Goal: Entertainment & Leisure: Browse casually

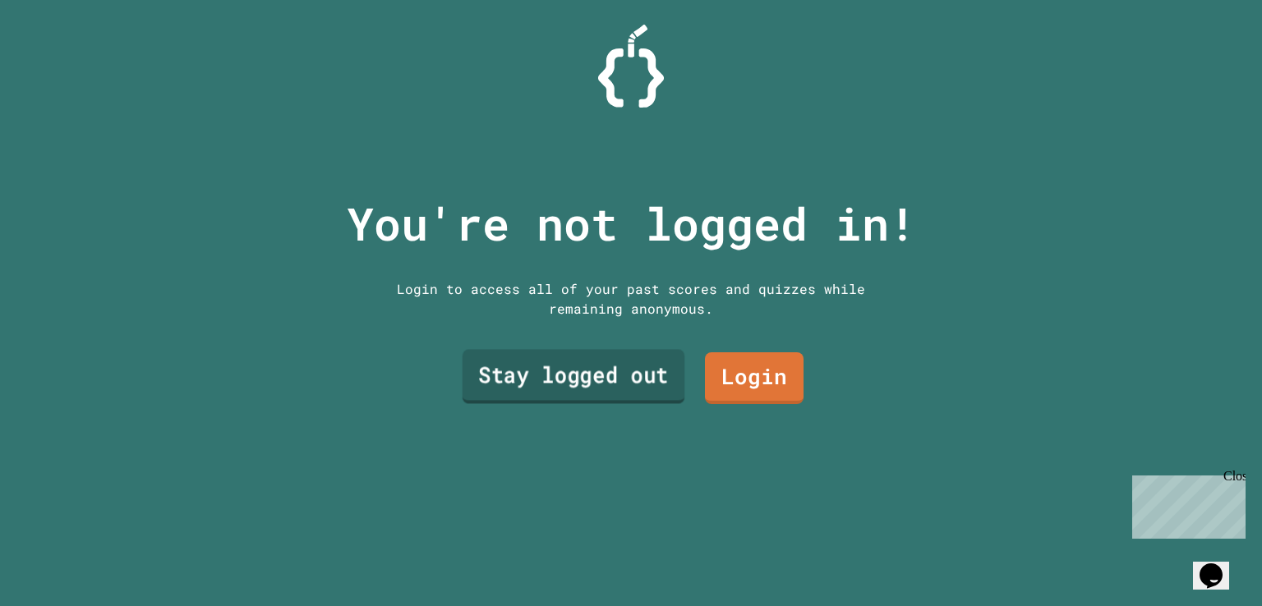
click at [562, 354] on link "Stay logged out" at bounding box center [573, 376] width 223 height 54
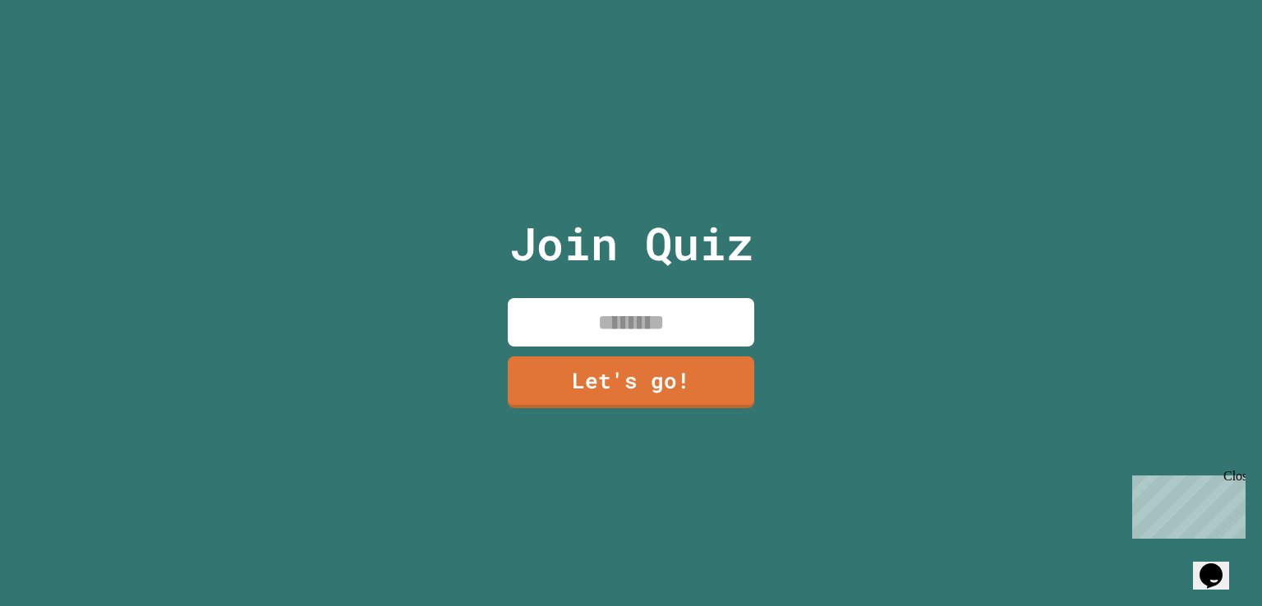
click at [612, 298] on input at bounding box center [631, 322] width 246 height 48
type input "********"
click at [630, 374] on link "Let's go!" at bounding box center [631, 381] width 251 height 54
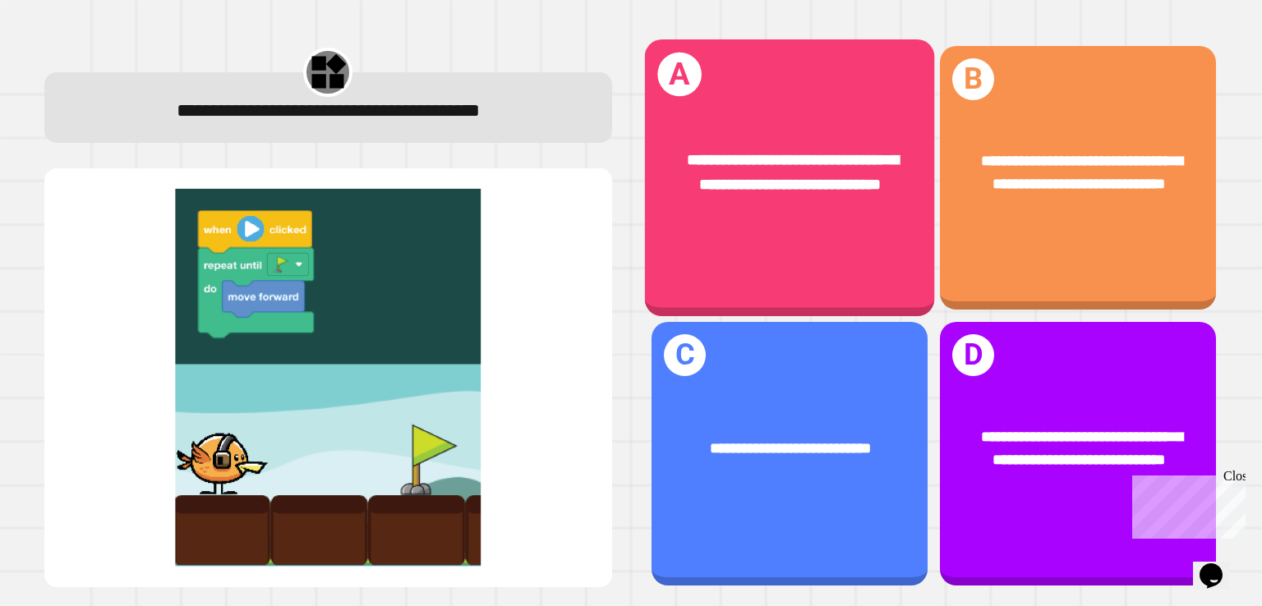
click at [1114, 396] on div "**********" at bounding box center [1078, 449] width 276 height 107
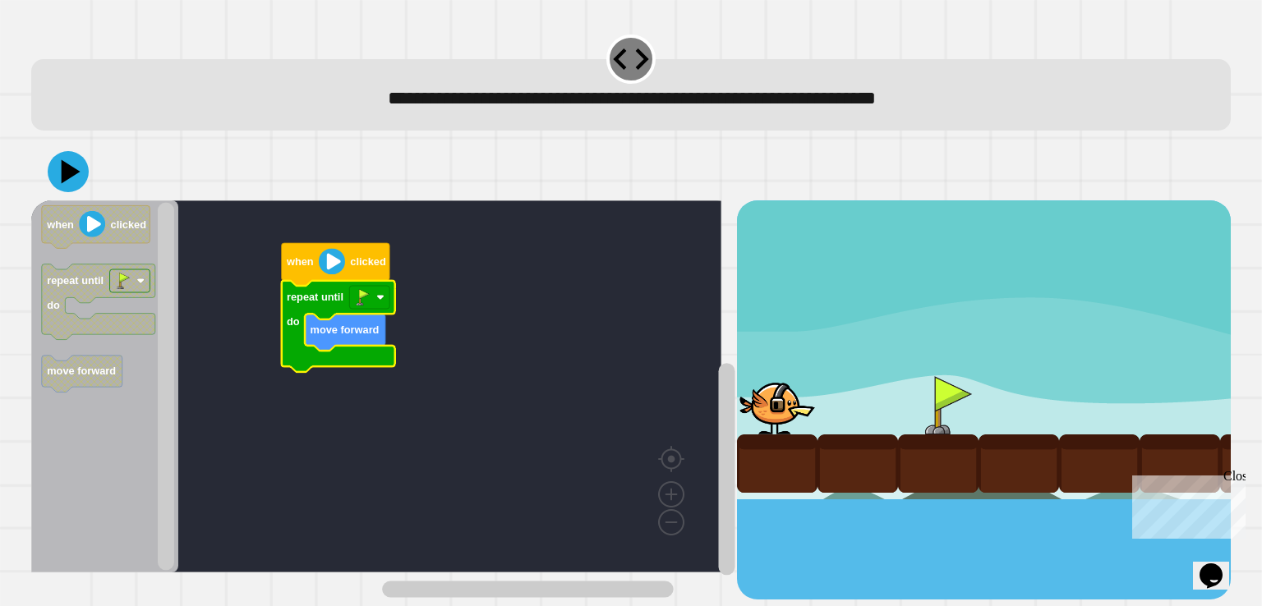
click at [440, 363] on rect "Blockly Workspace" at bounding box center [376, 386] width 690 height 372
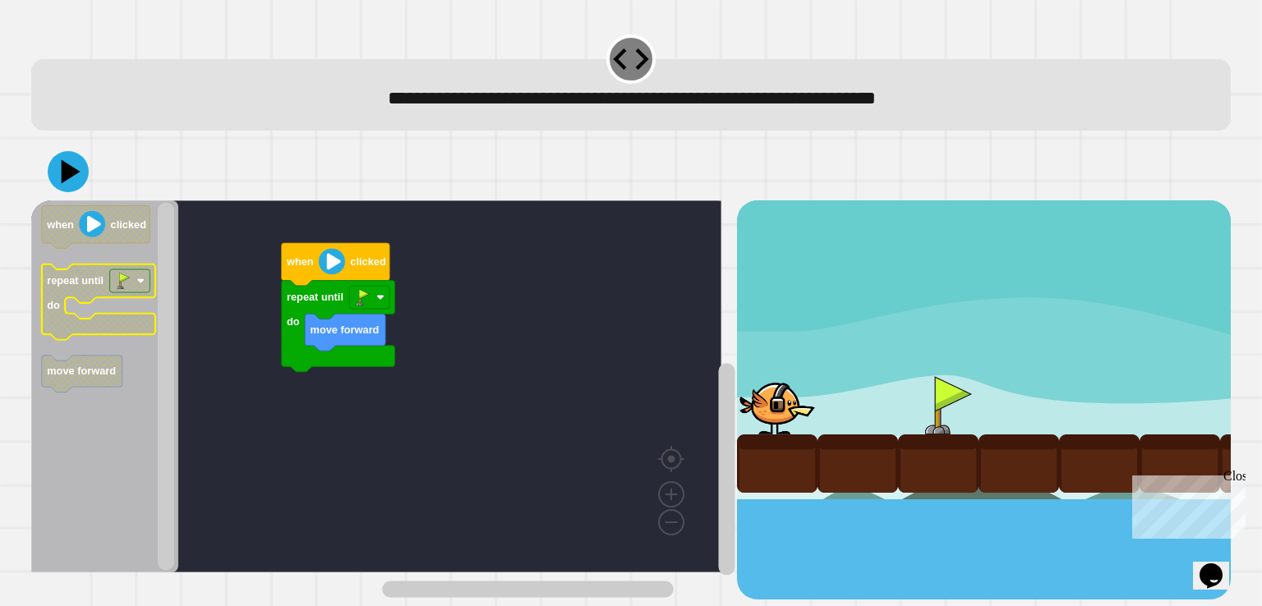
click at [137, 398] on icon "when clicked repeat until do move forward" at bounding box center [104, 386] width 147 height 372
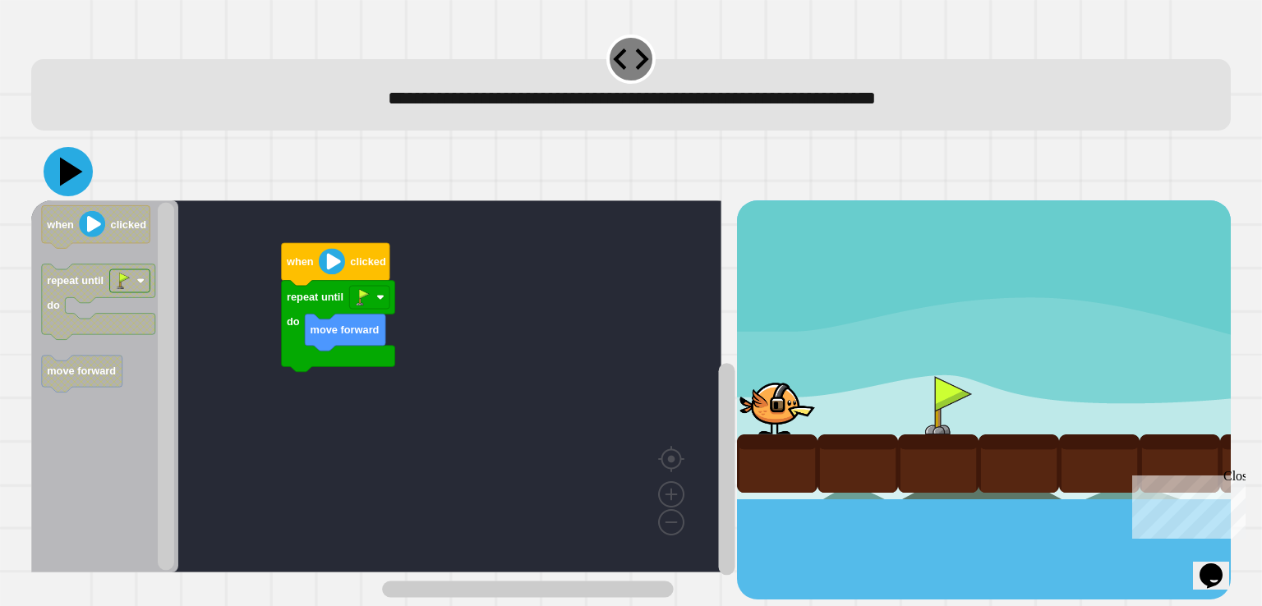
click at [88, 177] on icon at bounding box center [68, 171] width 49 height 49
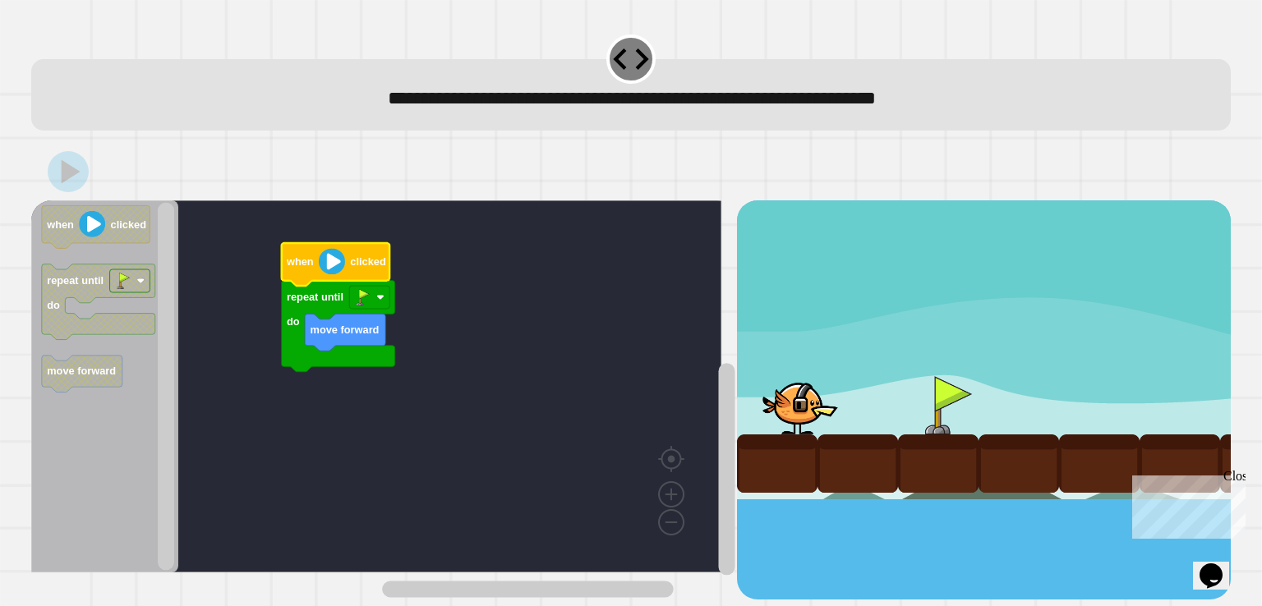
click at [343, 265] on image "Blockly Workspace" at bounding box center [332, 261] width 26 height 26
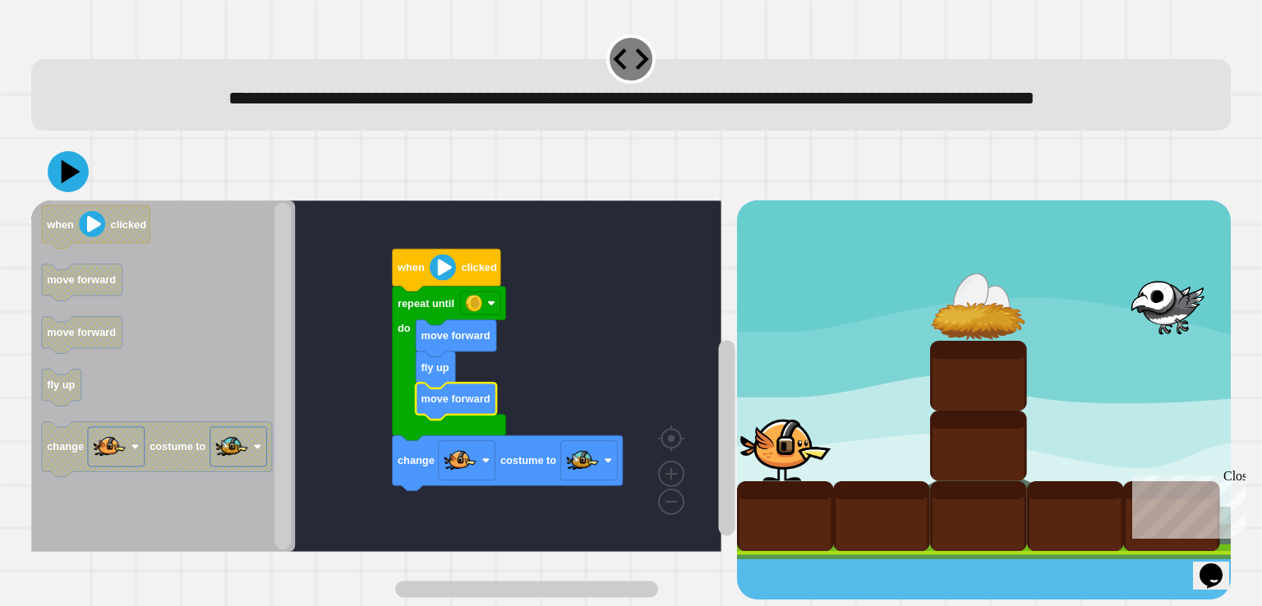
click at [439, 281] on image "Blockly Workspace" at bounding box center [443, 268] width 26 height 26
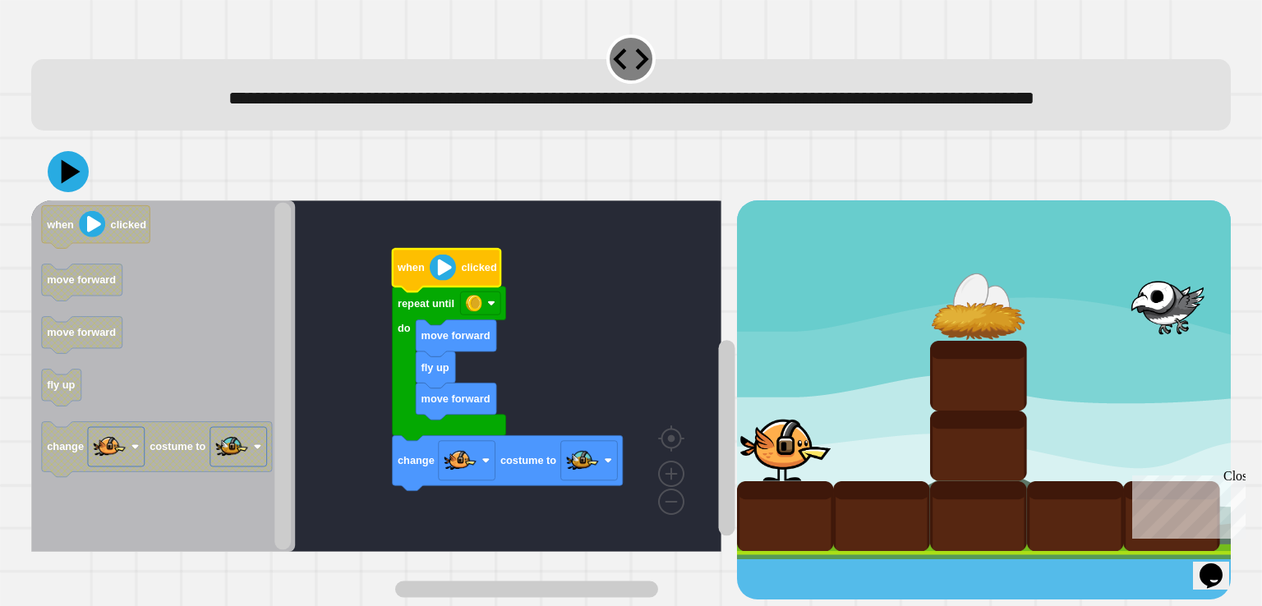
click at [439, 281] on image "Blockly Workspace" at bounding box center [443, 268] width 26 height 26
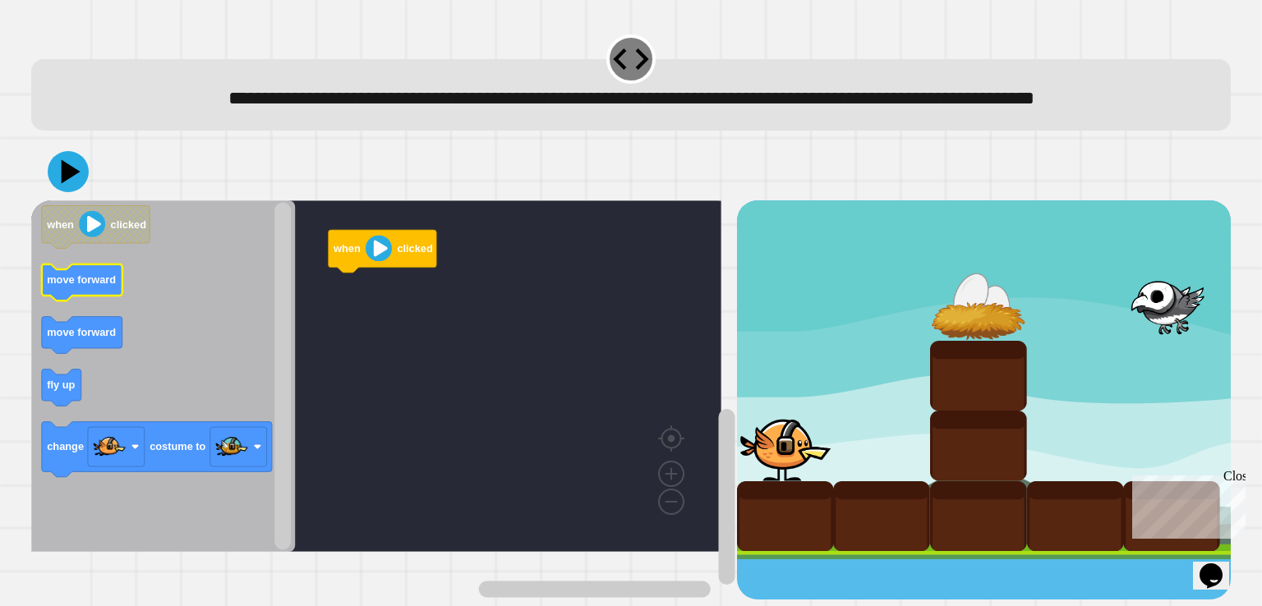
click at [90, 301] on icon "Blockly Workspace" at bounding box center [82, 282] width 80 height 37
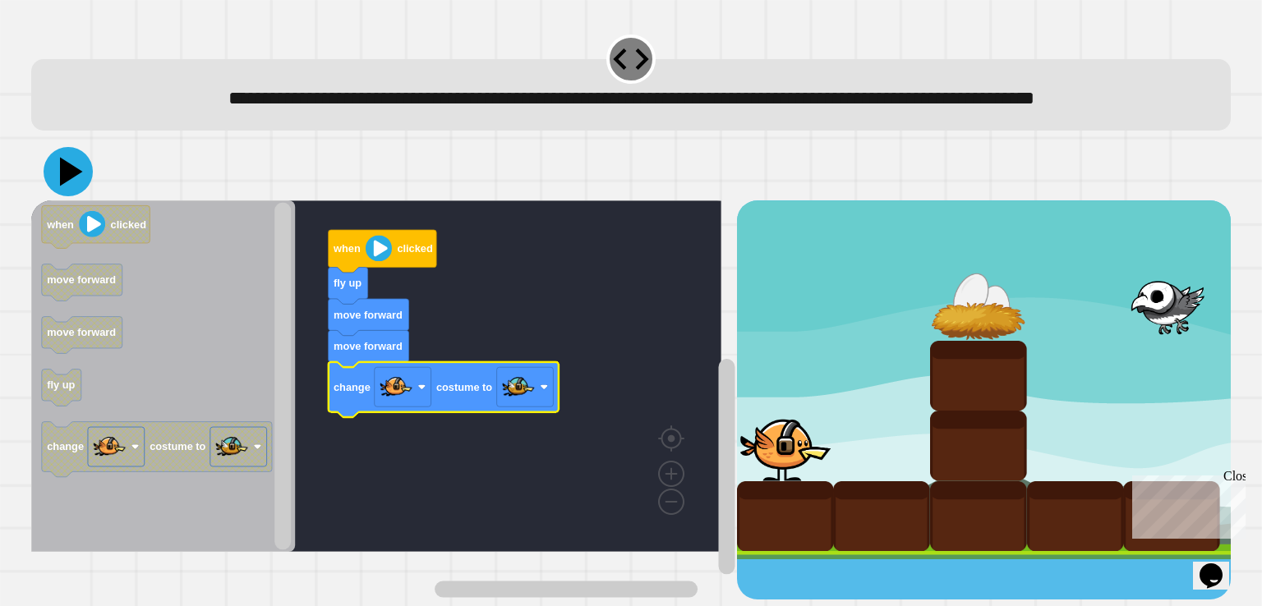
click at [82, 196] on icon at bounding box center [68, 171] width 49 height 49
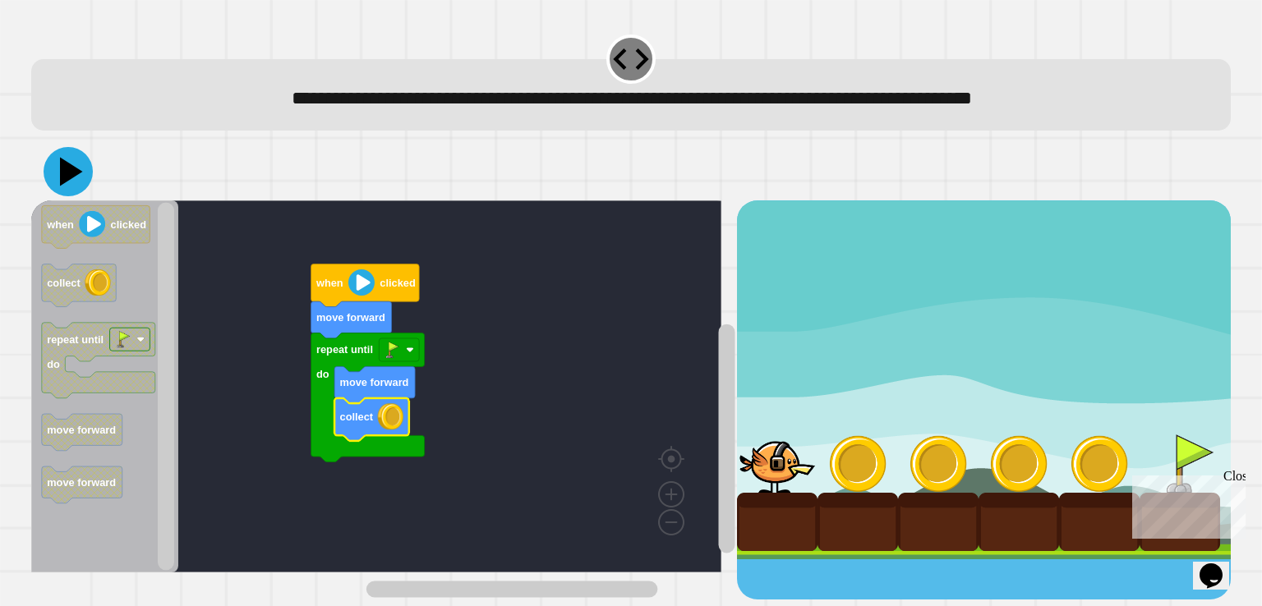
click at [68, 174] on icon at bounding box center [71, 171] width 23 height 29
click at [764, 444] on div "move forward repeat until do move forward collect when clicked when clicked col…" at bounding box center [630, 371] width 1198 height 457
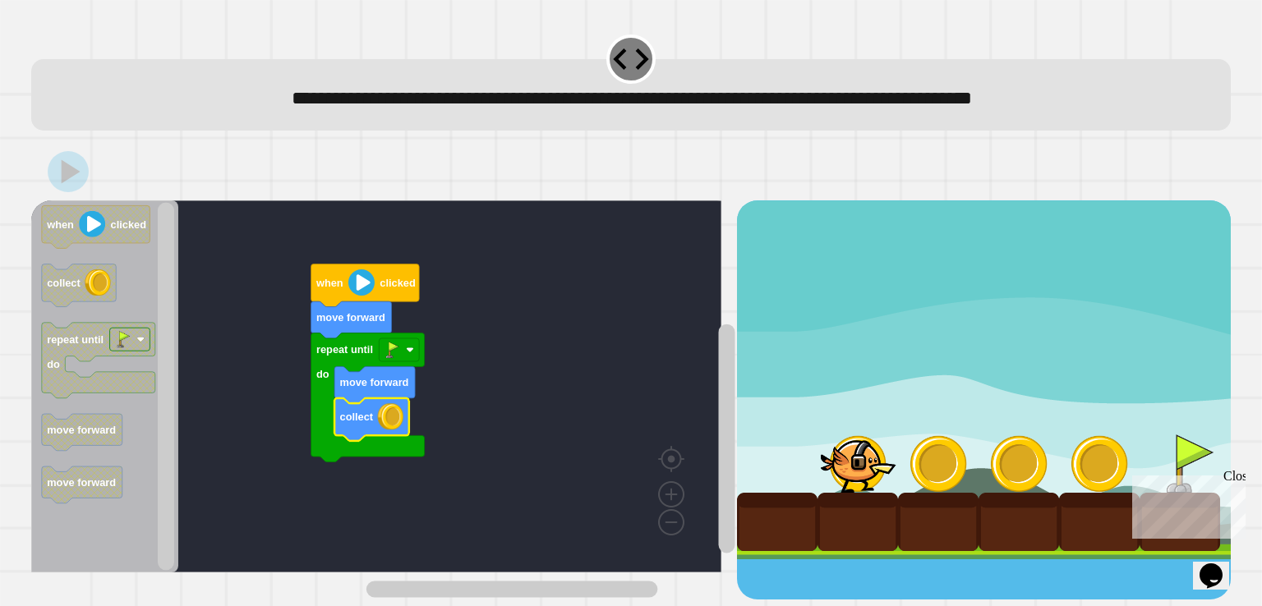
click at [1240, 478] on div "Close" at bounding box center [1233, 479] width 21 height 21
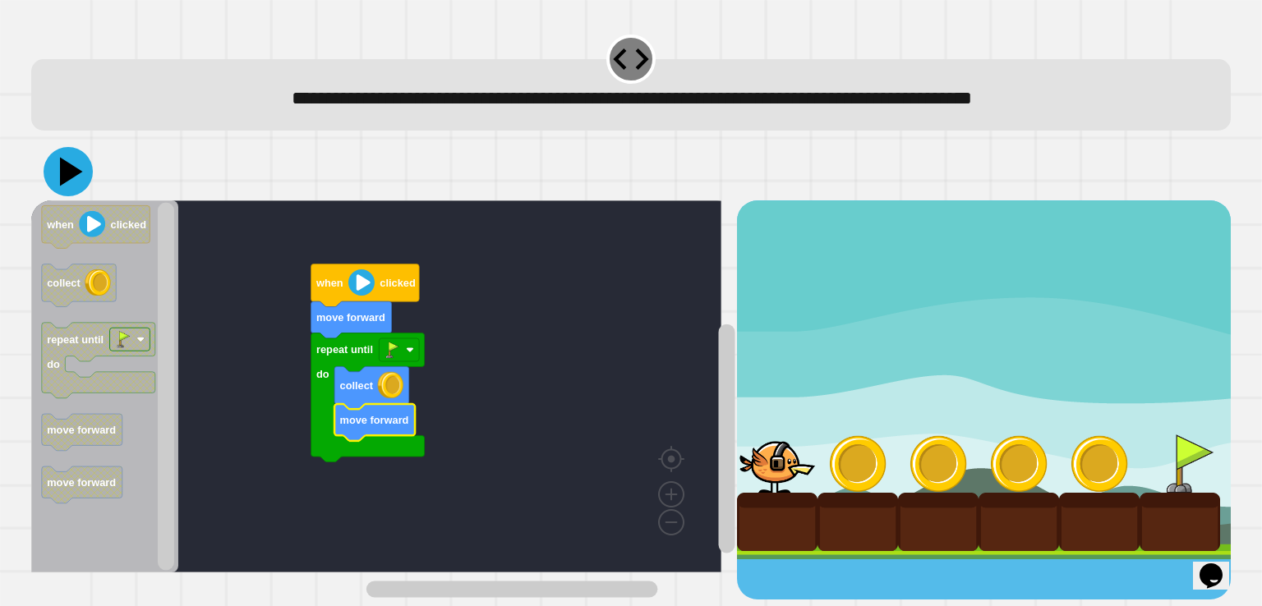
click at [53, 162] on icon at bounding box center [68, 171] width 49 height 49
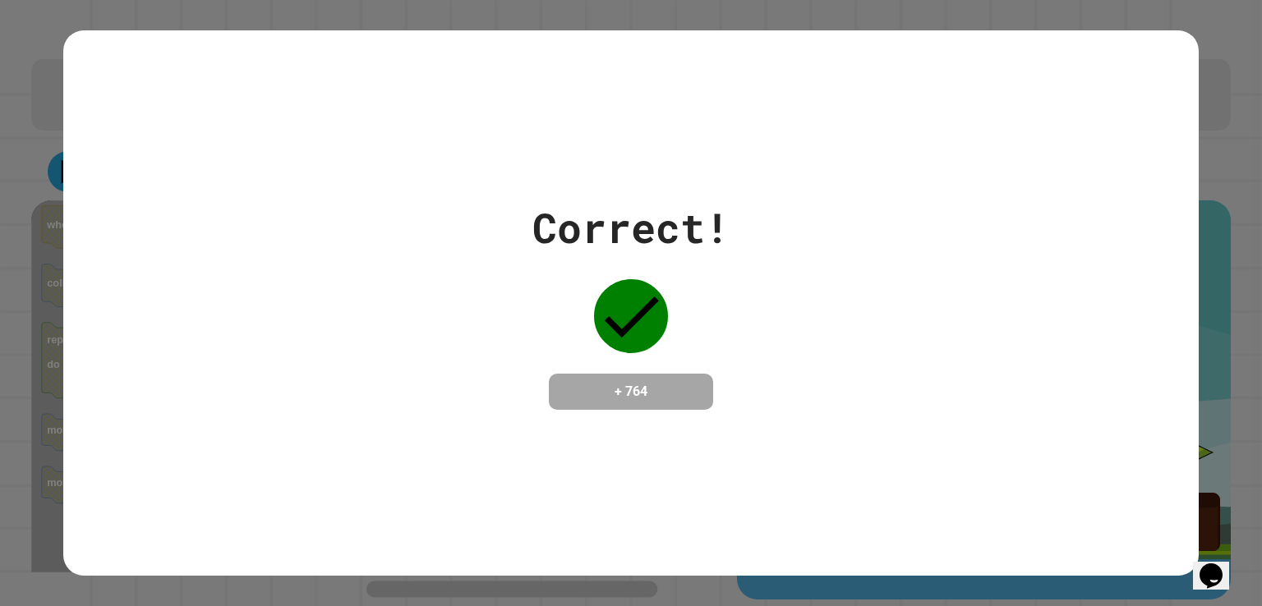
click at [519, 287] on div "Correct! + 764" at bounding box center [630, 303] width 1135 height 213
click at [503, 277] on div "Correct! + 764" at bounding box center [630, 303] width 1135 height 213
click at [355, 442] on div "Correct! + 764" at bounding box center [630, 302] width 1135 height 545
click at [404, 320] on div "Correct! + 764" at bounding box center [630, 303] width 1135 height 213
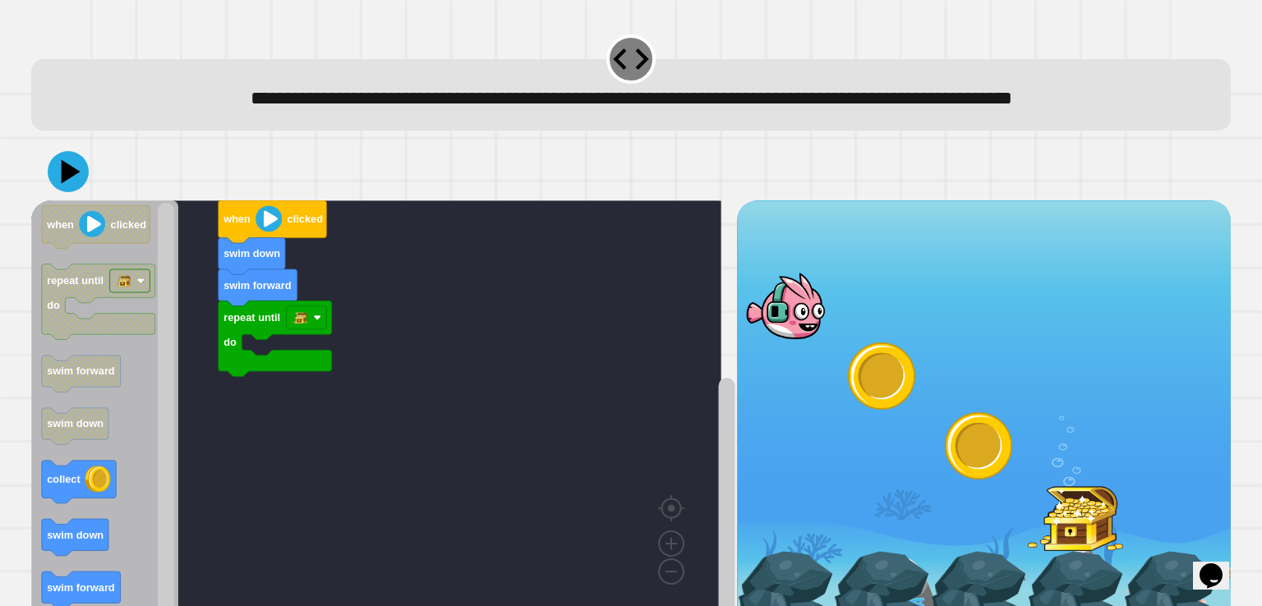
scroll to position [80, 0]
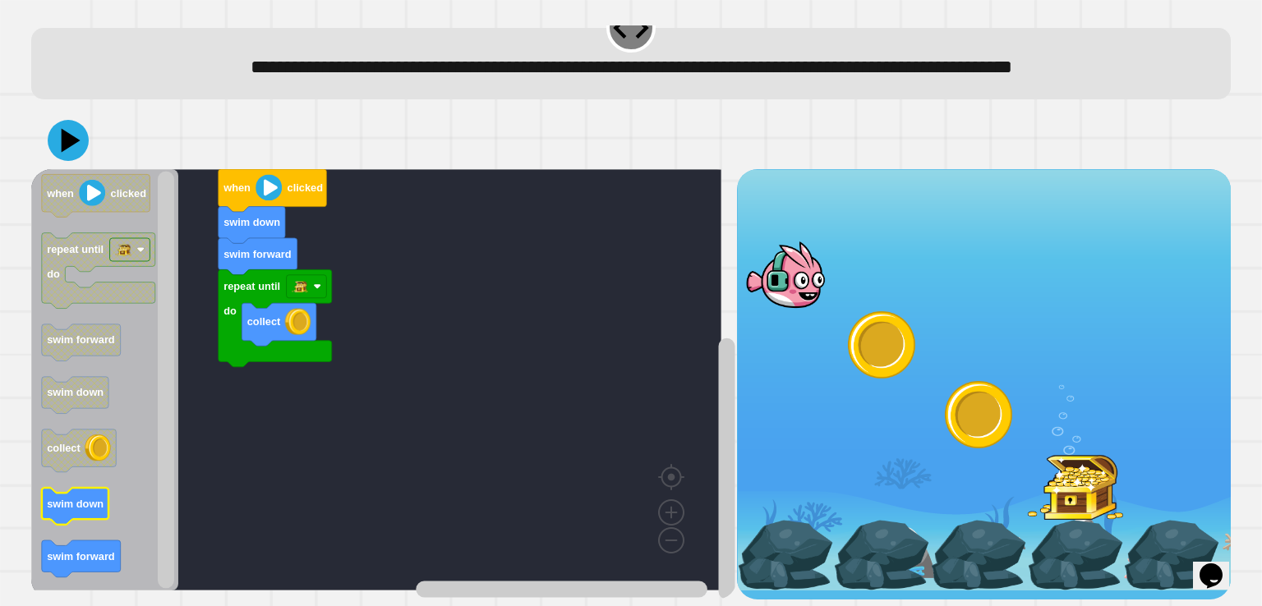
click at [88, 498] on text "swim down" at bounding box center [76, 504] width 57 height 12
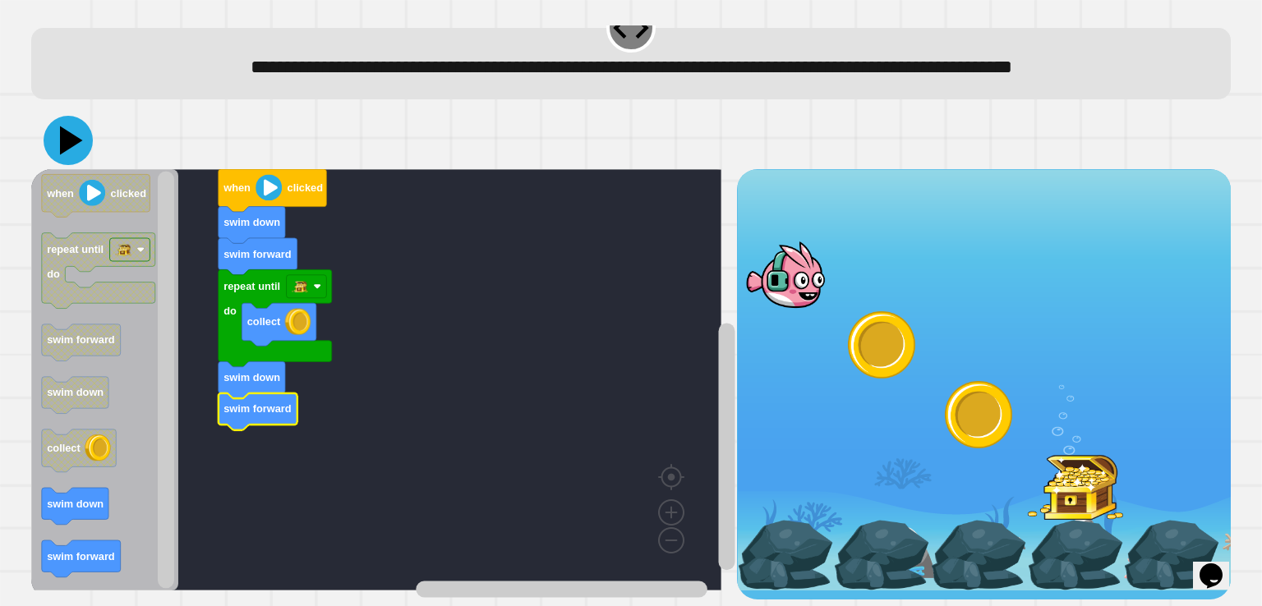
click at [82, 140] on icon at bounding box center [68, 140] width 49 height 49
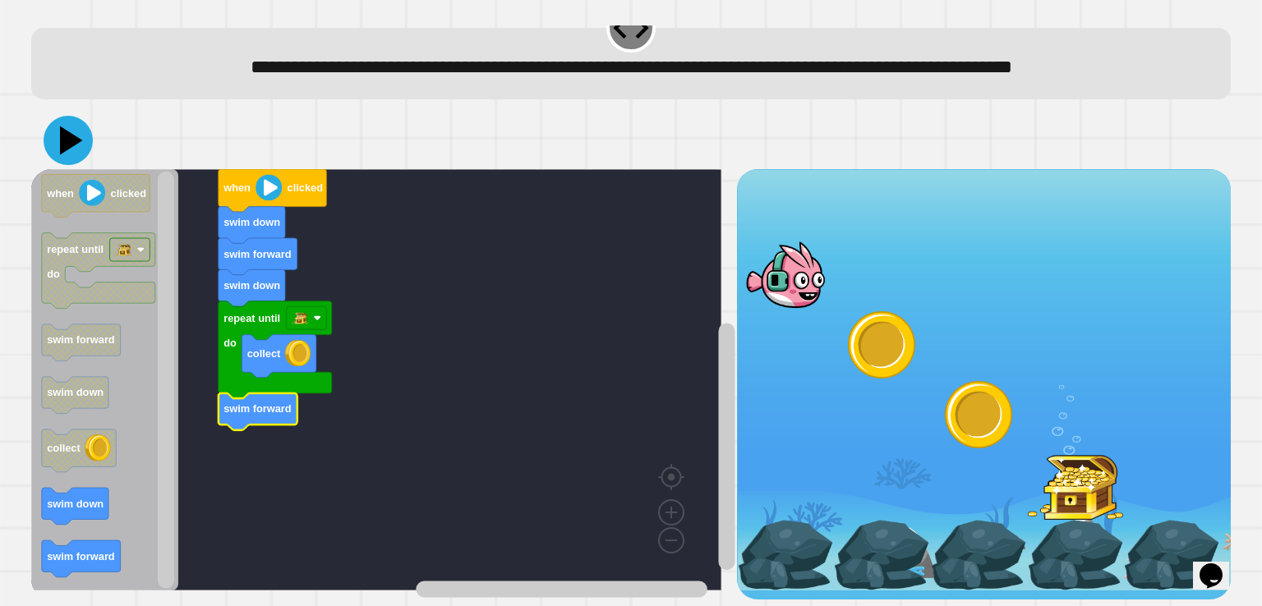
click at [72, 116] on icon at bounding box center [68, 140] width 49 height 49
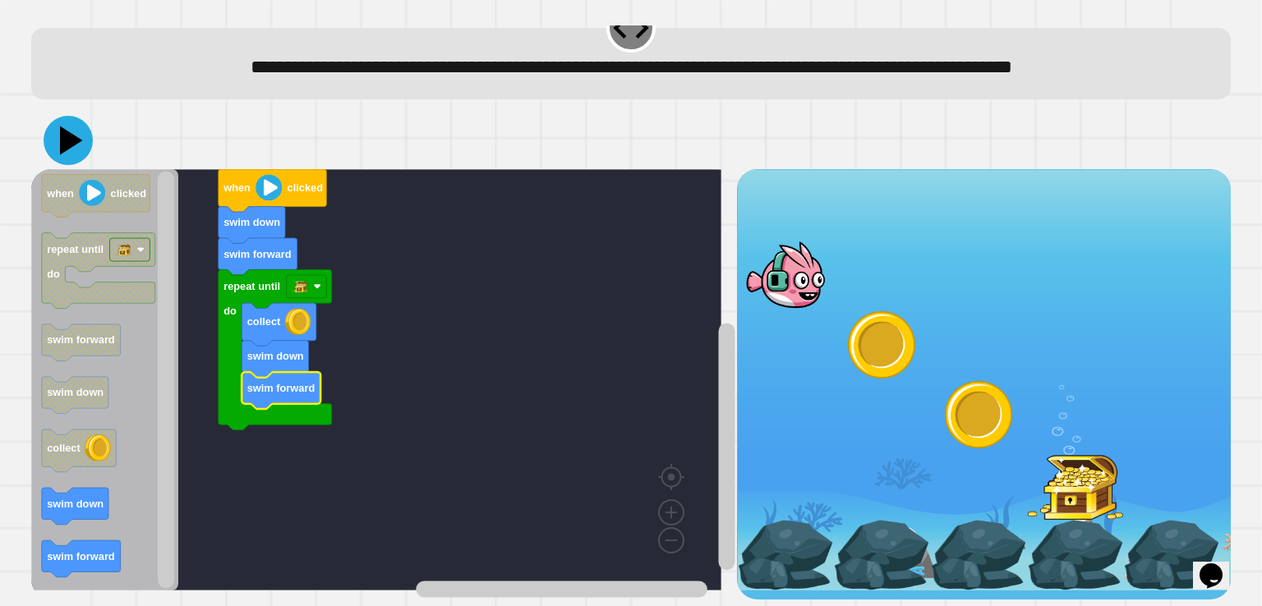
click at [66, 140] on icon at bounding box center [68, 140] width 49 height 49
click at [267, 181] on image "Blockly Workspace" at bounding box center [269, 187] width 26 height 26
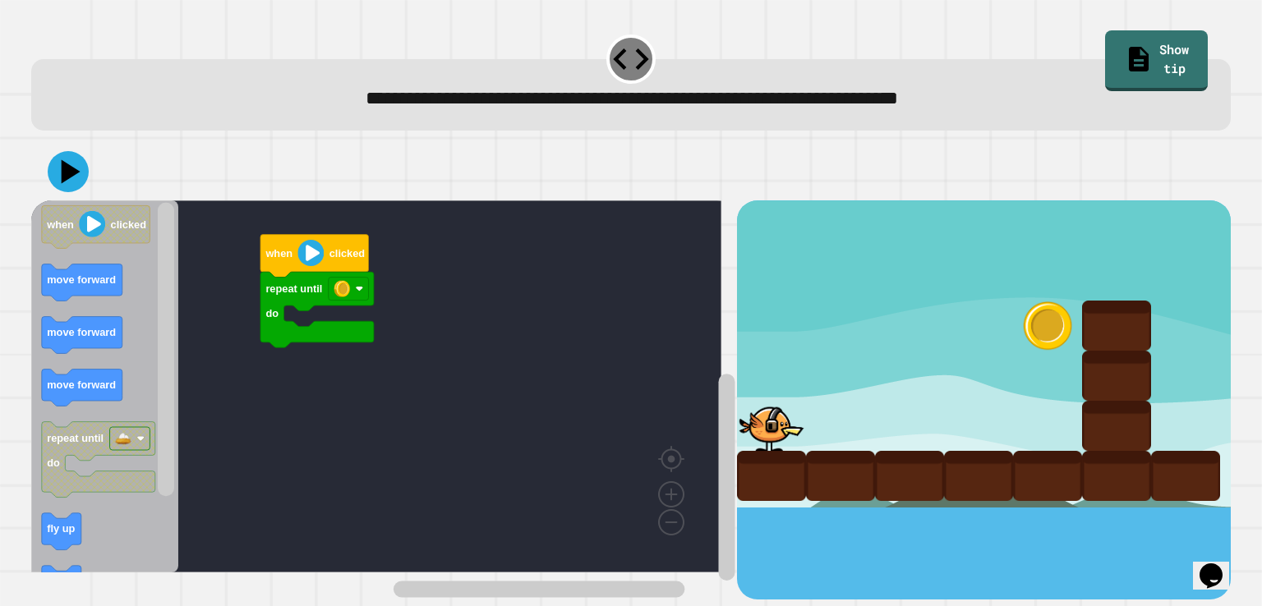
click at [96, 291] on icon "Blockly Workspace" at bounding box center [104, 386] width 147 height 372
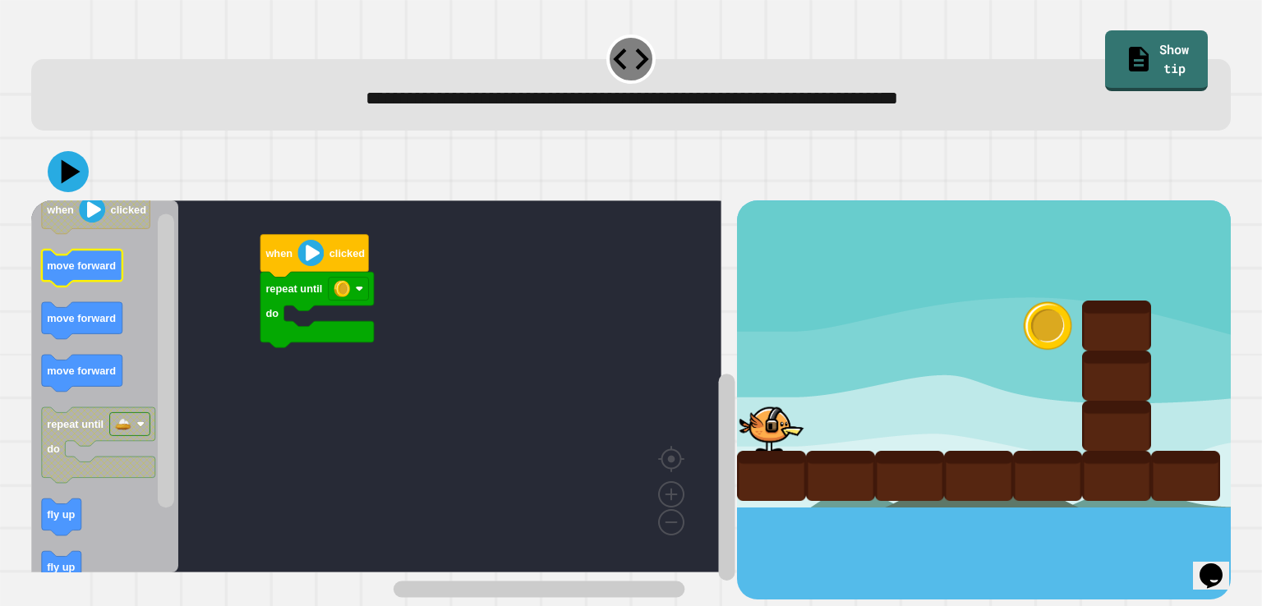
click at [115, 288] on icon "Blockly Workspace" at bounding box center [104, 386] width 147 height 372
click at [0, 465] on div "**********" at bounding box center [631, 303] width 1262 height 606
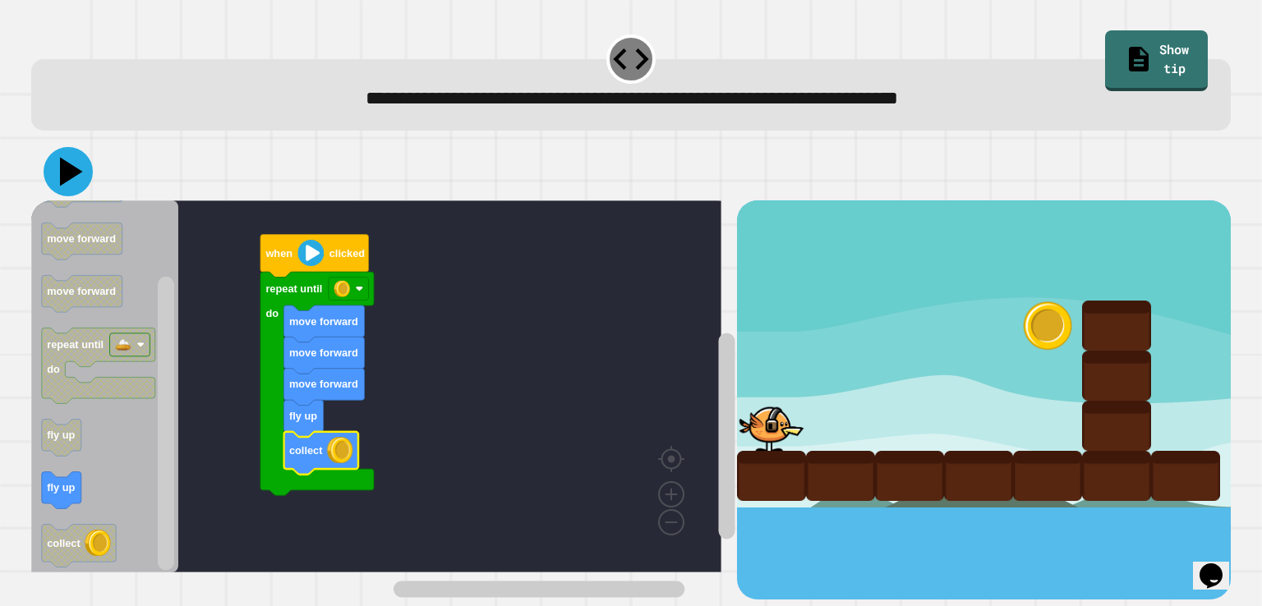
click at [69, 168] on icon at bounding box center [71, 171] width 23 height 29
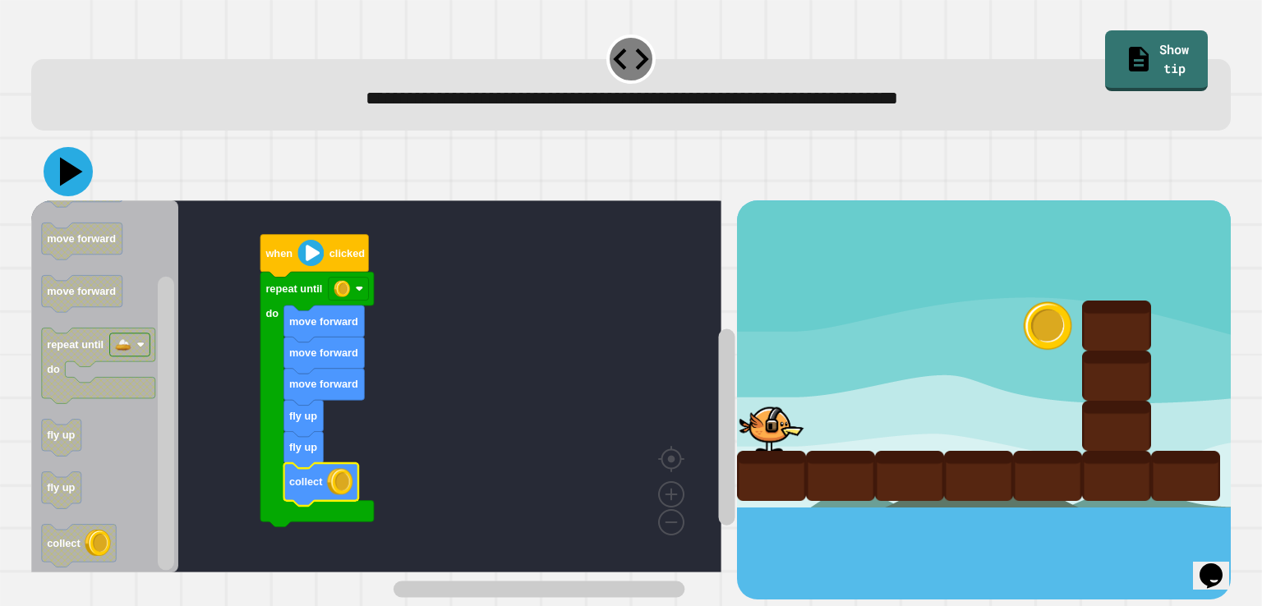
click at [54, 170] on icon at bounding box center [68, 171] width 49 height 49
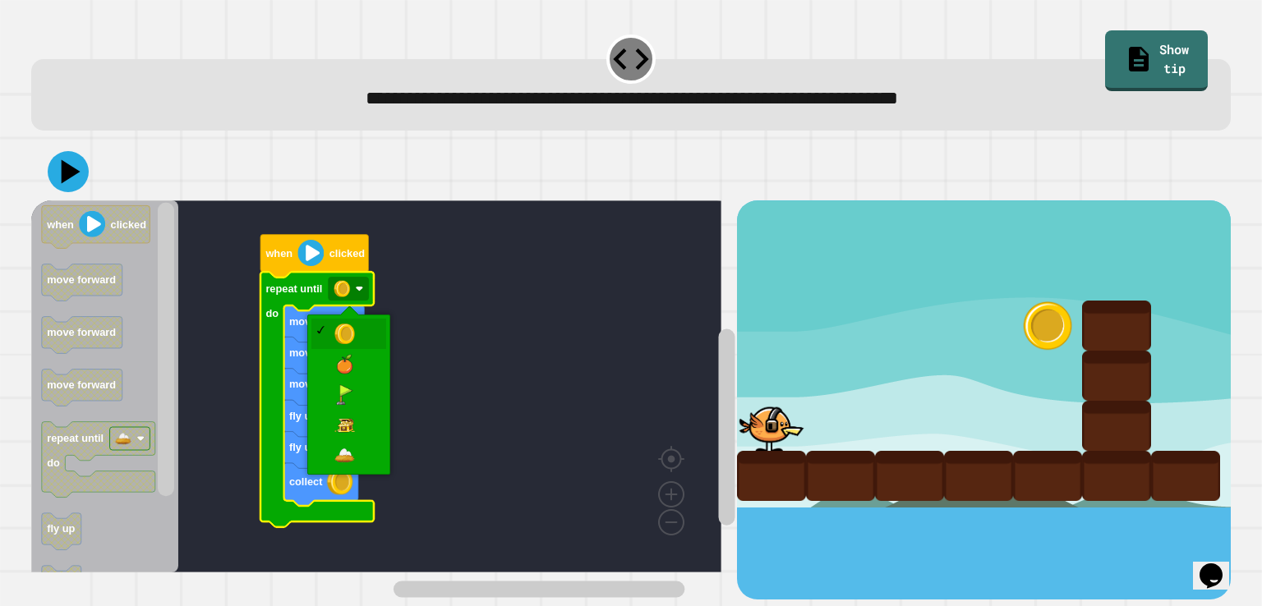
click at [457, 326] on rect "Blockly Workspace" at bounding box center [376, 386] width 690 height 372
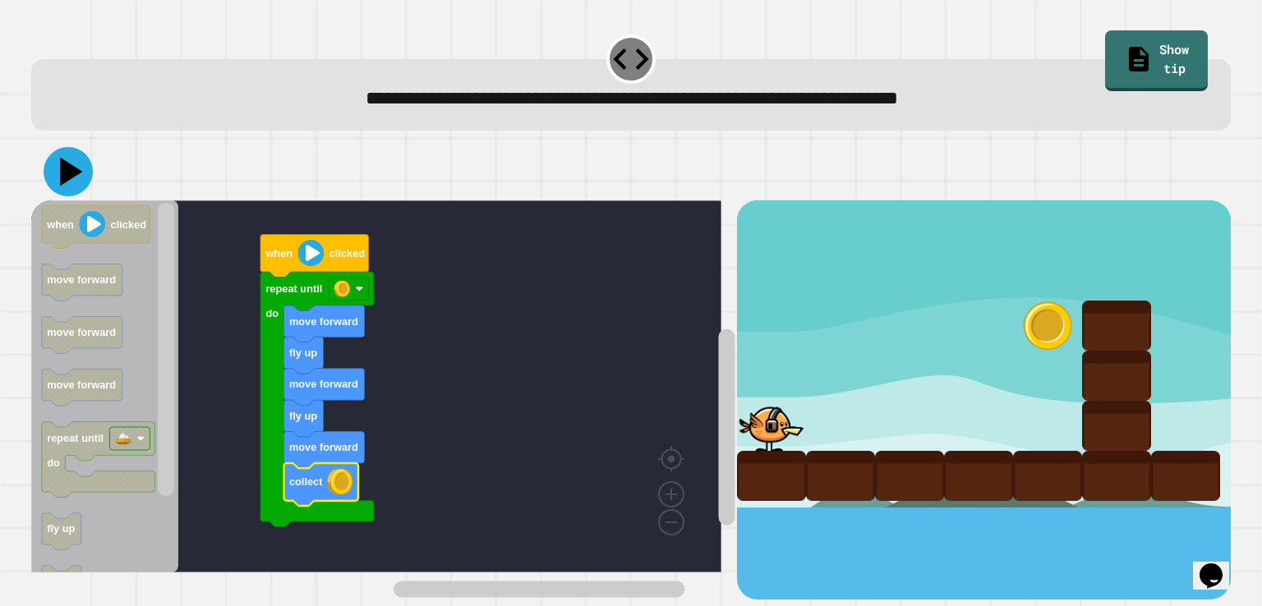
click at [70, 182] on icon at bounding box center [68, 171] width 49 height 49
click at [66, 185] on icon at bounding box center [68, 171] width 49 height 49
click at [61, 177] on icon at bounding box center [68, 171] width 49 height 49
